Goal: Information Seeking & Learning: Learn about a topic

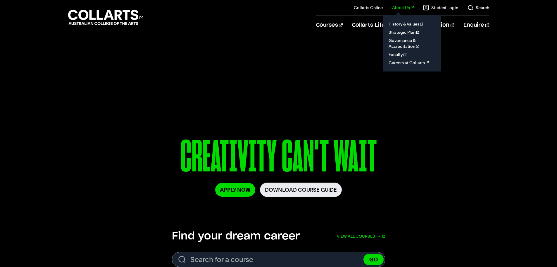
click at [409, 7] on link "About Us" at bounding box center [403, 8] width 22 height 6
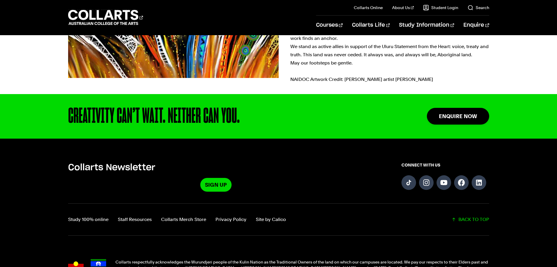
scroll to position [176, 0]
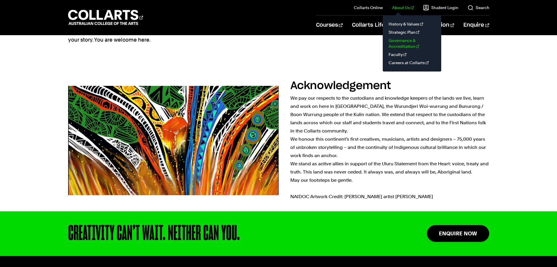
click at [413, 43] on link "Governance & Accreditation" at bounding box center [412, 43] width 49 height 14
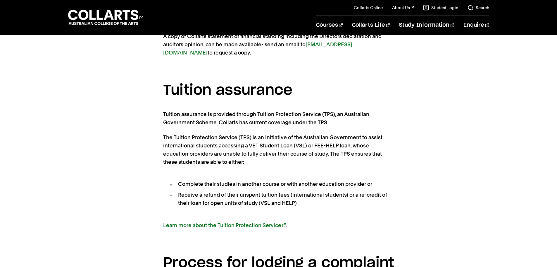
scroll to position [1814, 0]
